Goal: Check status: Check status

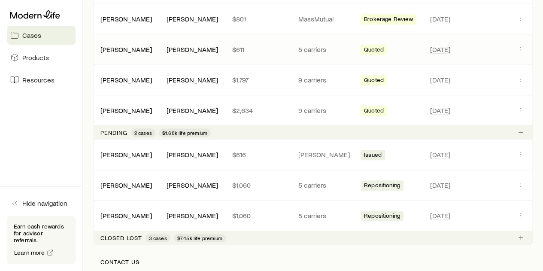
scroll to position [301, 0]
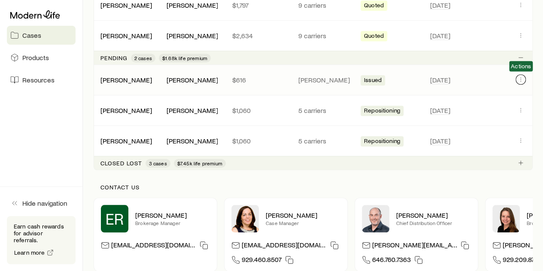
click at [520, 80] on icon "Client cases" at bounding box center [520, 79] width 7 height 7
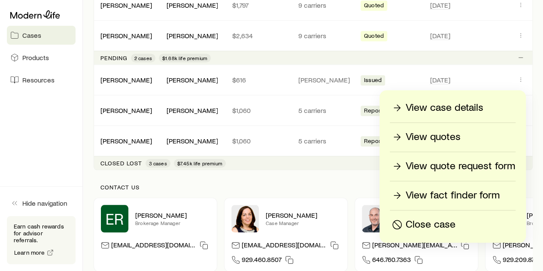
click at [458, 104] on p "View case details" at bounding box center [445, 108] width 78 height 14
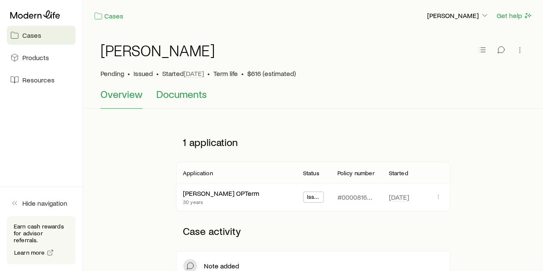
click at [175, 91] on span "Documents" at bounding box center [181, 94] width 51 height 12
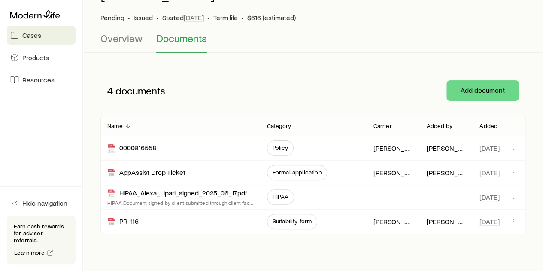
scroll to position [43, 0]
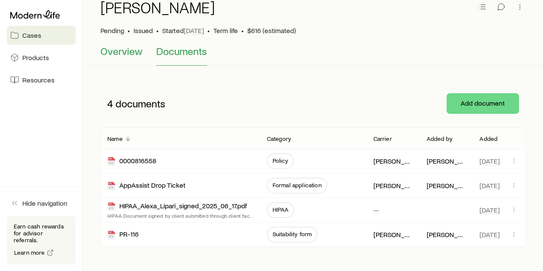
click at [130, 54] on span "Overview" at bounding box center [121, 51] width 42 height 12
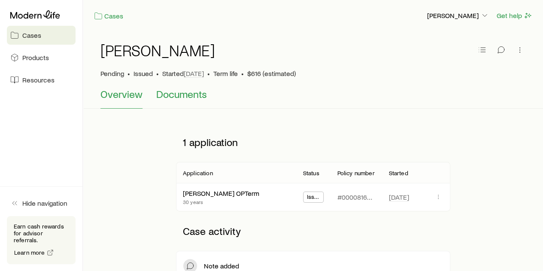
click at [179, 95] on span "Documents" at bounding box center [181, 94] width 51 height 12
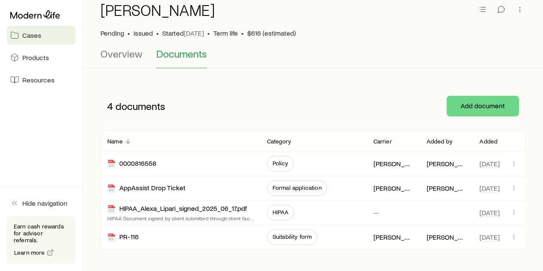
scroll to position [86, 0]
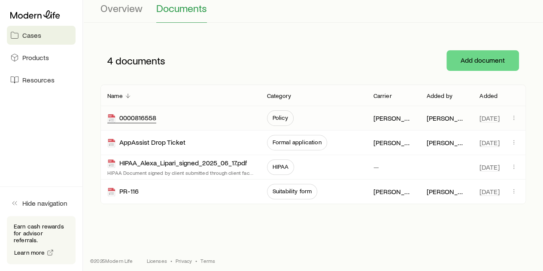
click at [128, 114] on div "0000816558" at bounding box center [131, 118] width 49 height 10
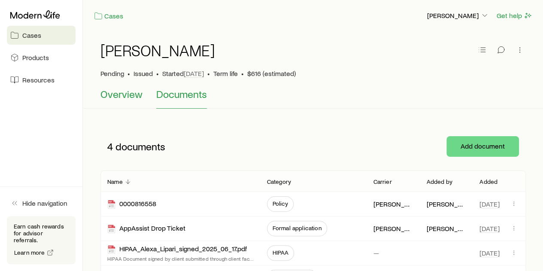
click at [138, 95] on span "Overview" at bounding box center [121, 94] width 42 height 12
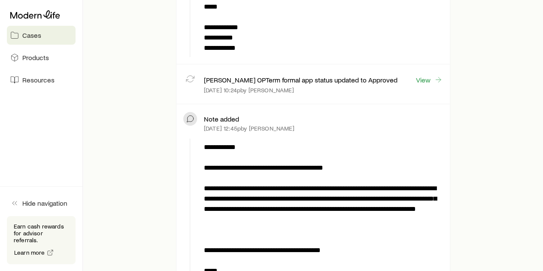
scroll to position [1116, 0]
